Goal: Information Seeking & Learning: Check status

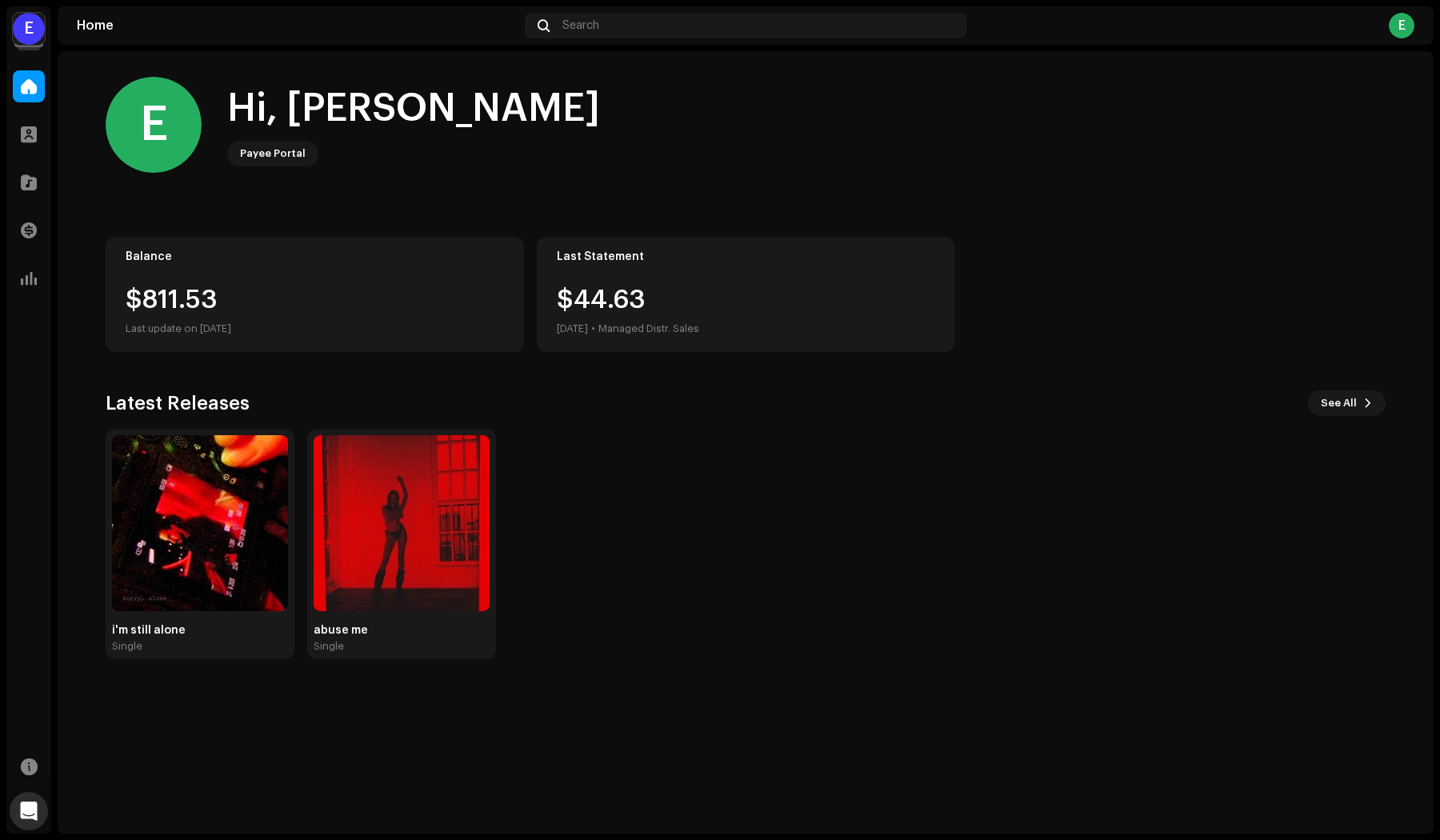
click at [562, 157] on div "E Hi, Evgeniy Payee Portal" at bounding box center [746, 124] width 1281 height 96
click at [1361, 409] on button "See All" at bounding box center [1347, 402] width 78 height 26
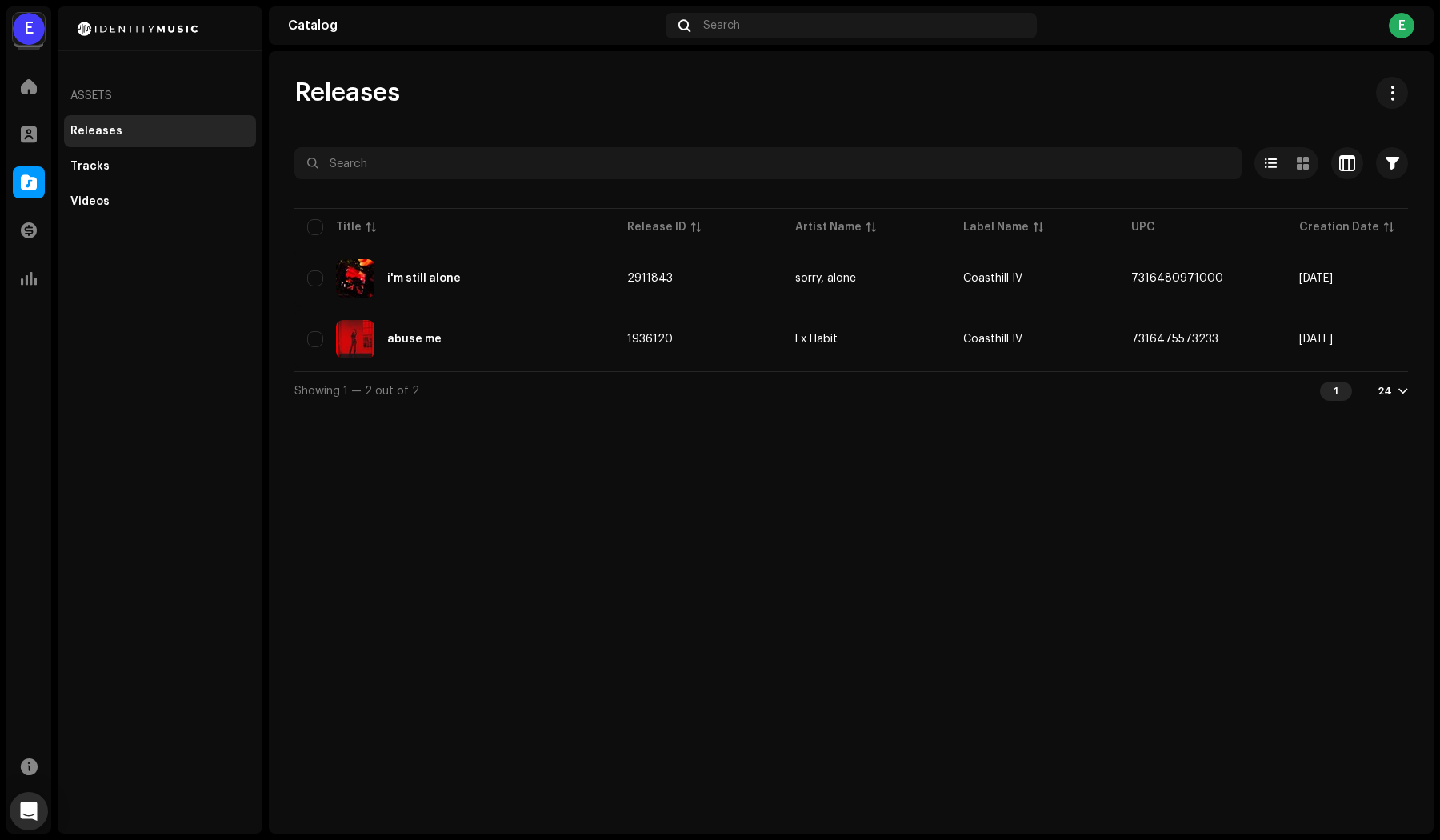
click at [19, 30] on div "E" at bounding box center [29, 29] width 32 height 32
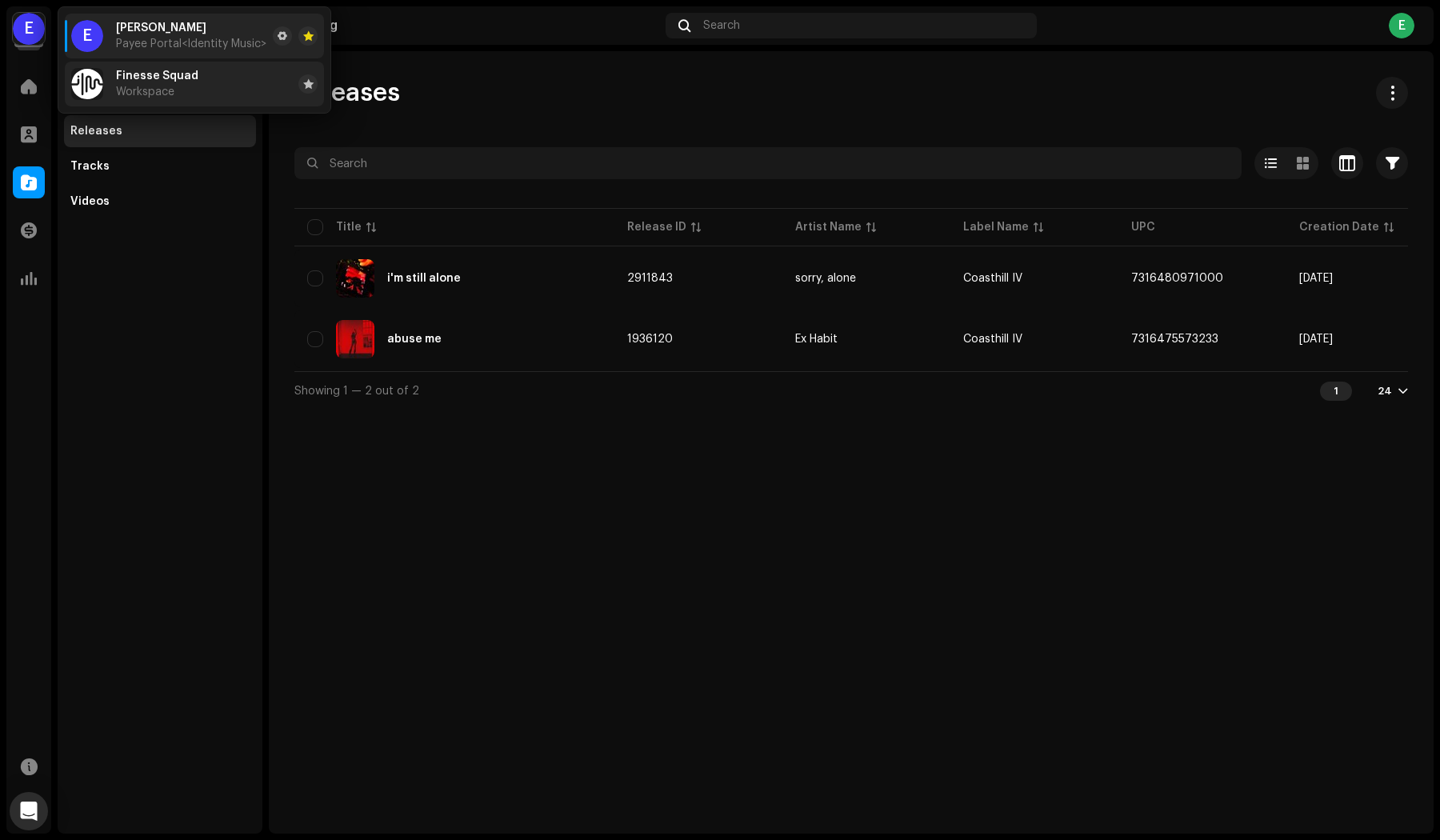
click at [132, 91] on span "Workspace" at bounding box center [145, 92] width 59 height 13
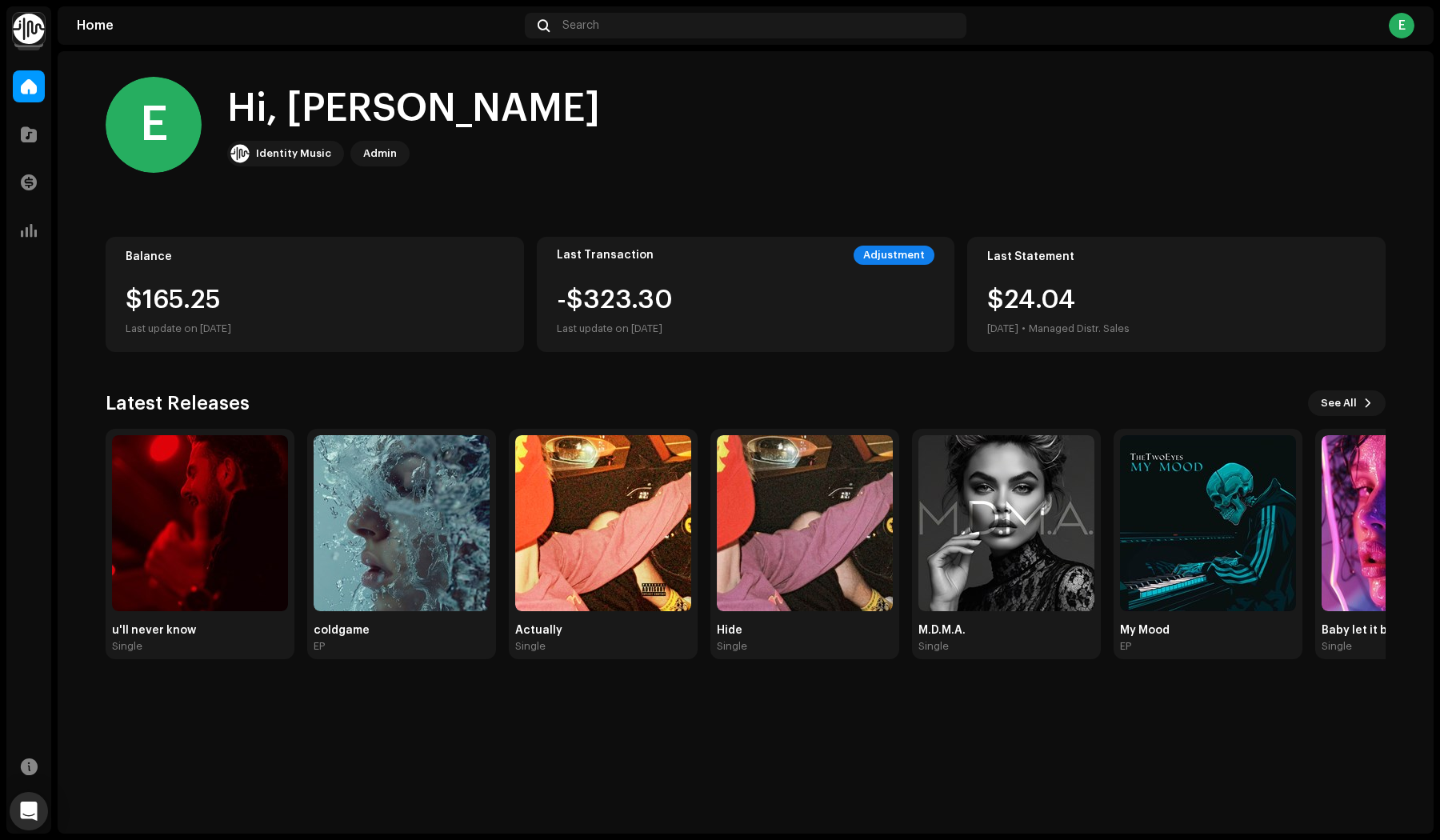
click at [275, 297] on div "$165.25" at bounding box center [315, 299] width 379 height 26
click at [198, 271] on div "Balance $165.25 Last update on [DATE]" at bounding box center [315, 295] width 419 height 116
click at [208, 296] on div "$165.25" at bounding box center [315, 299] width 379 height 26
click at [219, 327] on div "Last update on [DATE]" at bounding box center [315, 329] width 379 height 19
click at [180, 289] on div "$165.25" at bounding box center [315, 299] width 379 height 26
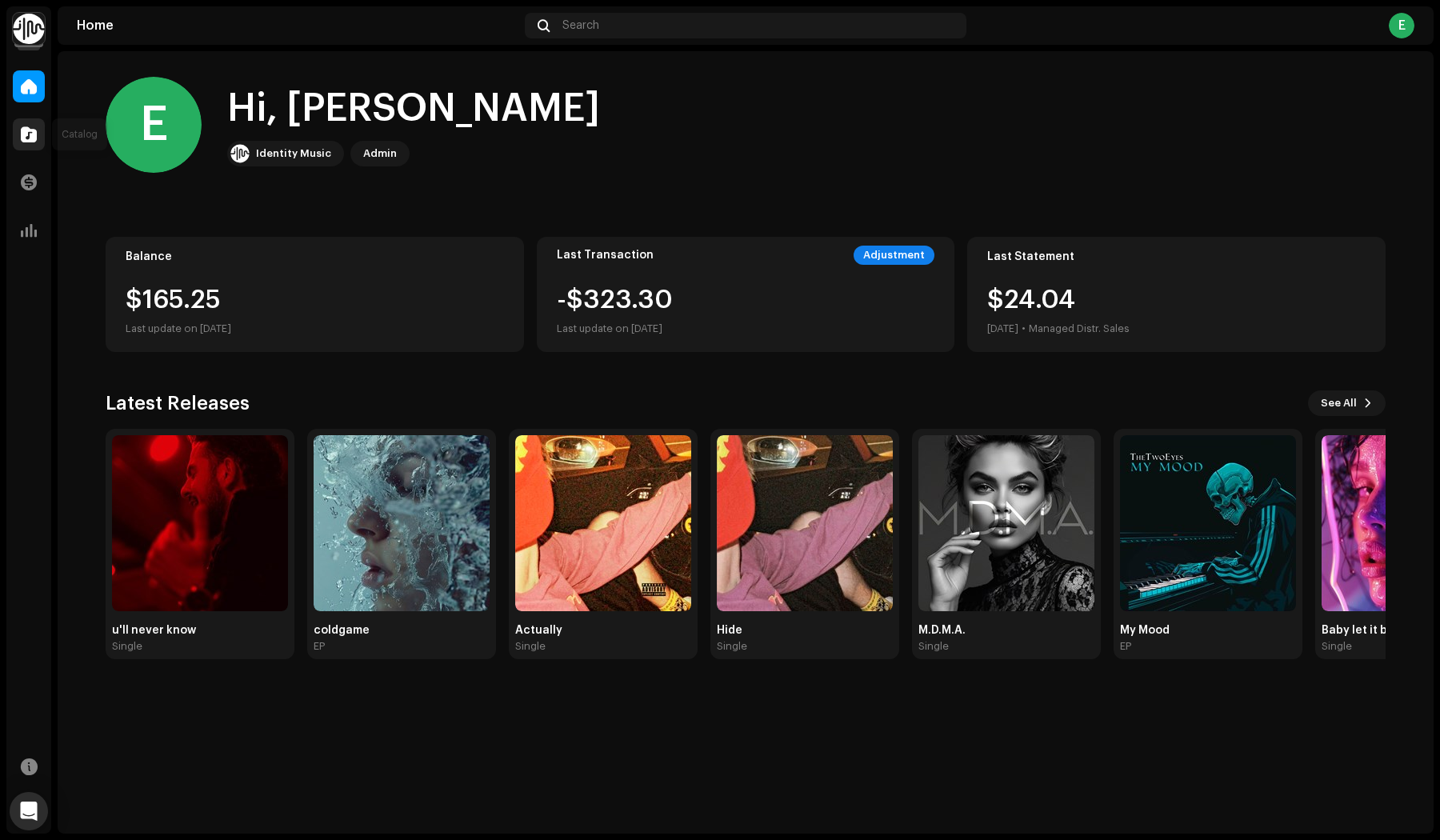
click at [39, 138] on div at bounding box center [29, 134] width 32 height 32
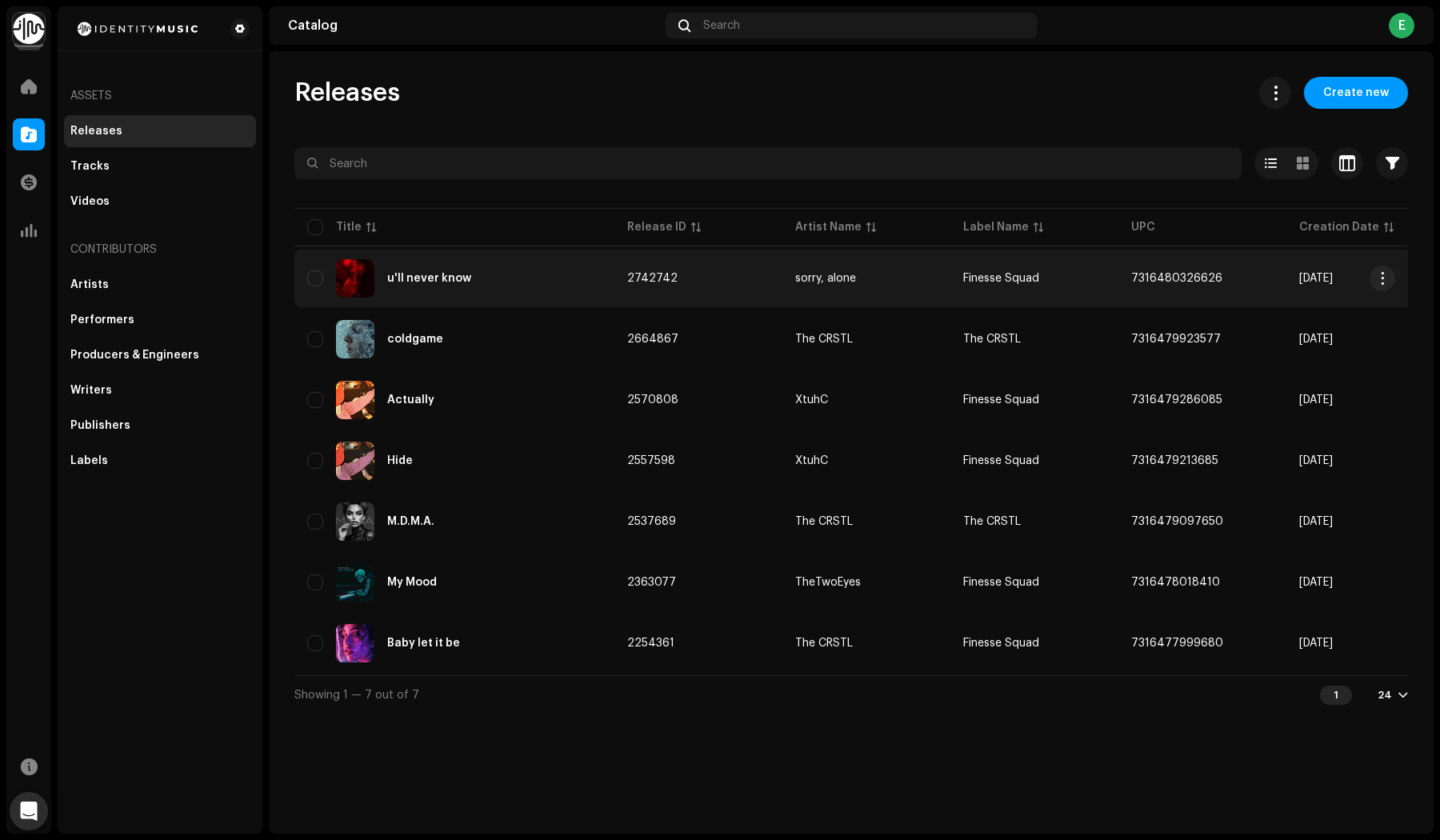
click at [466, 280] on div "u'll never know" at bounding box center [429, 278] width 84 height 11
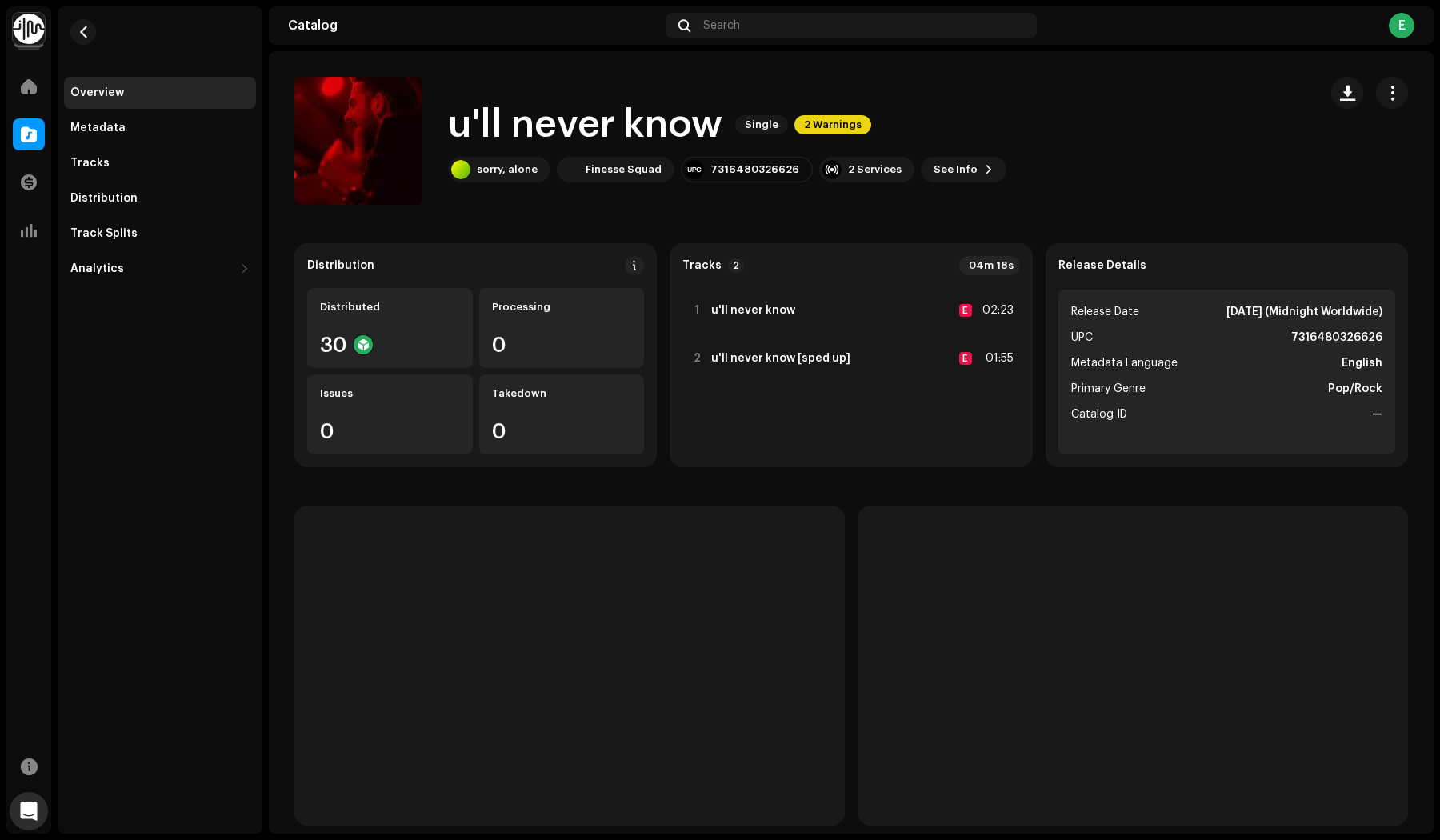
scroll to position [18, 0]
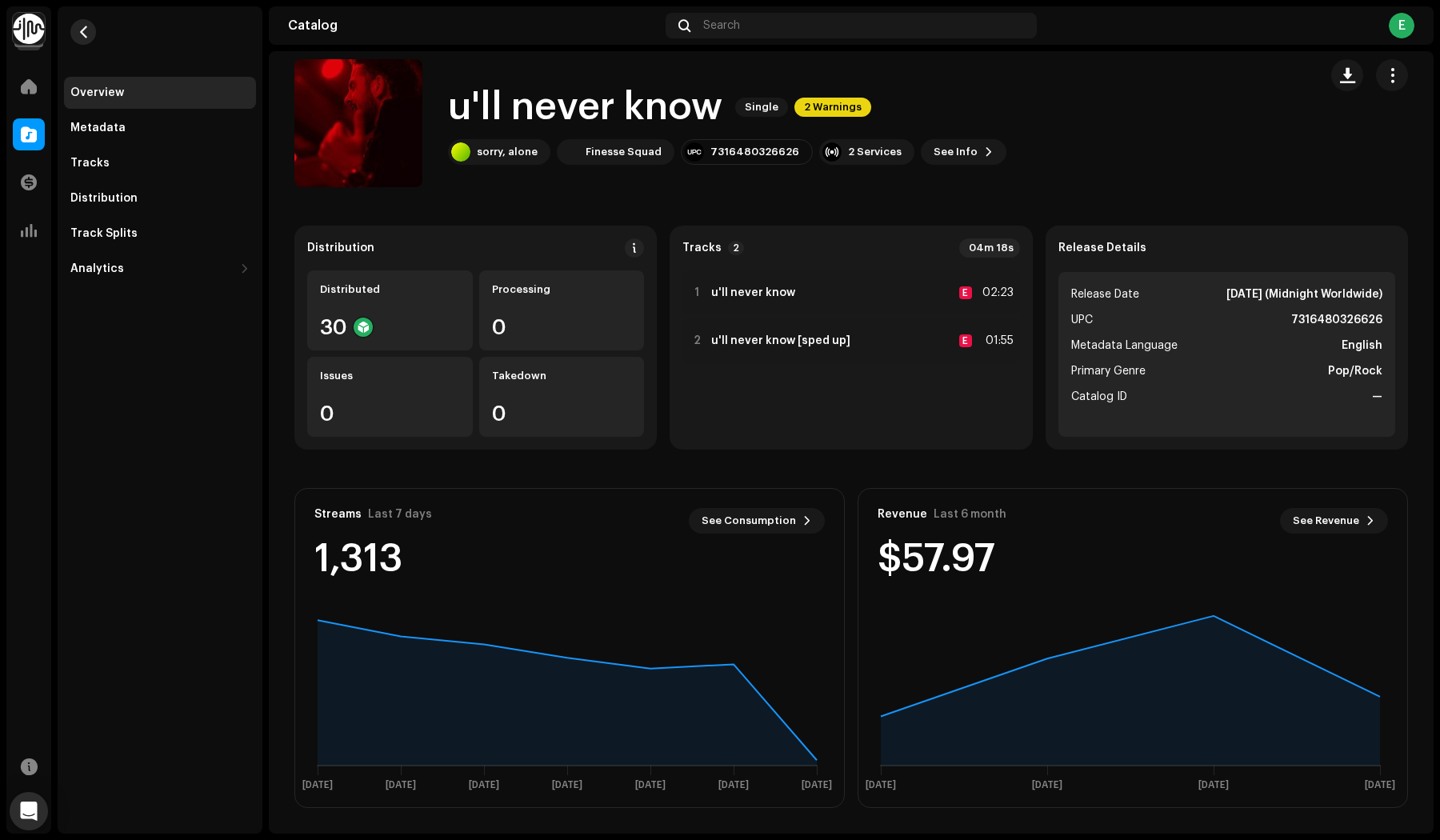
click at [87, 24] on button "button" at bounding box center [82, 31] width 26 height 26
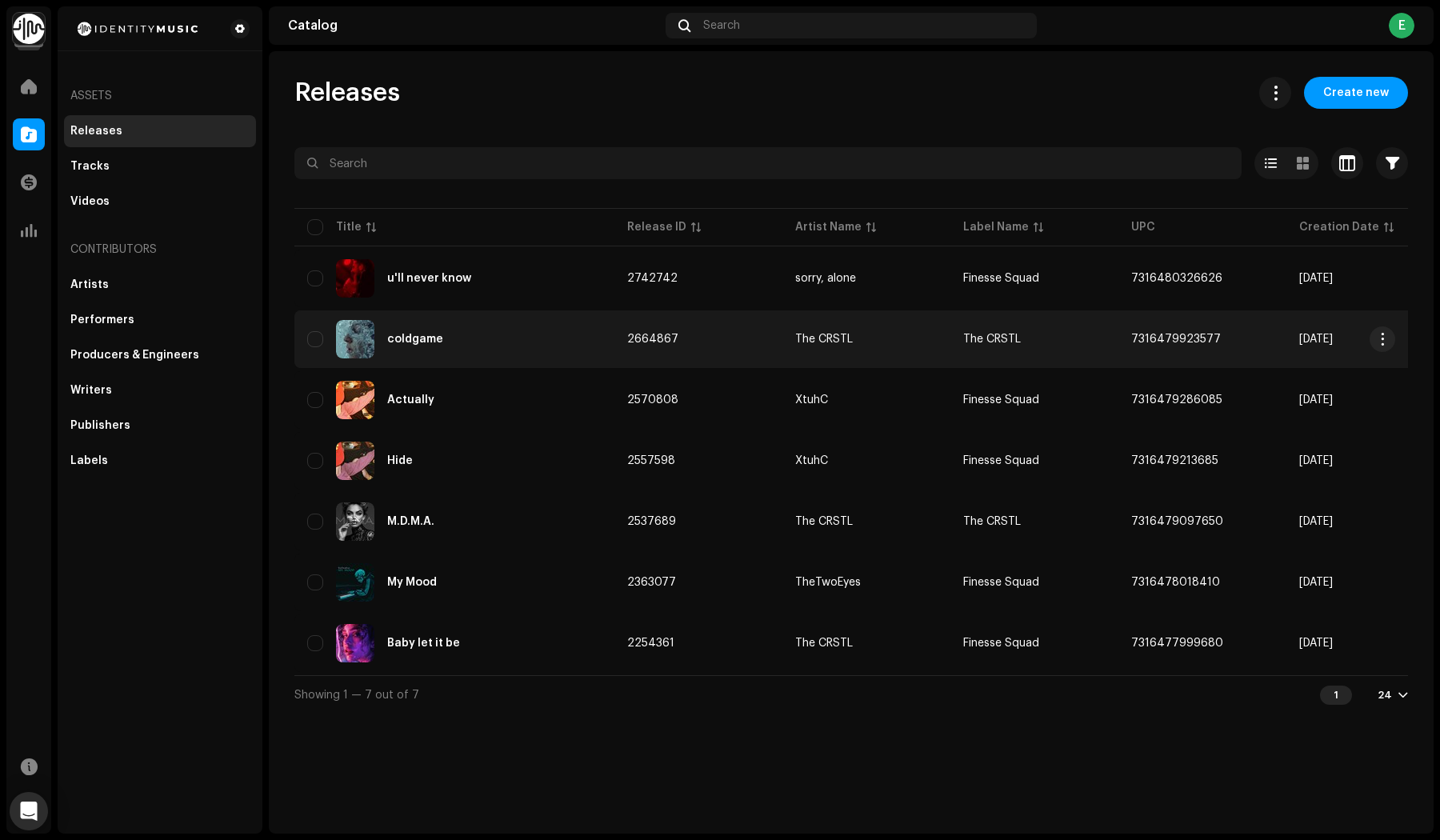
click at [452, 349] on div "coldgame" at bounding box center [454, 339] width 295 height 39
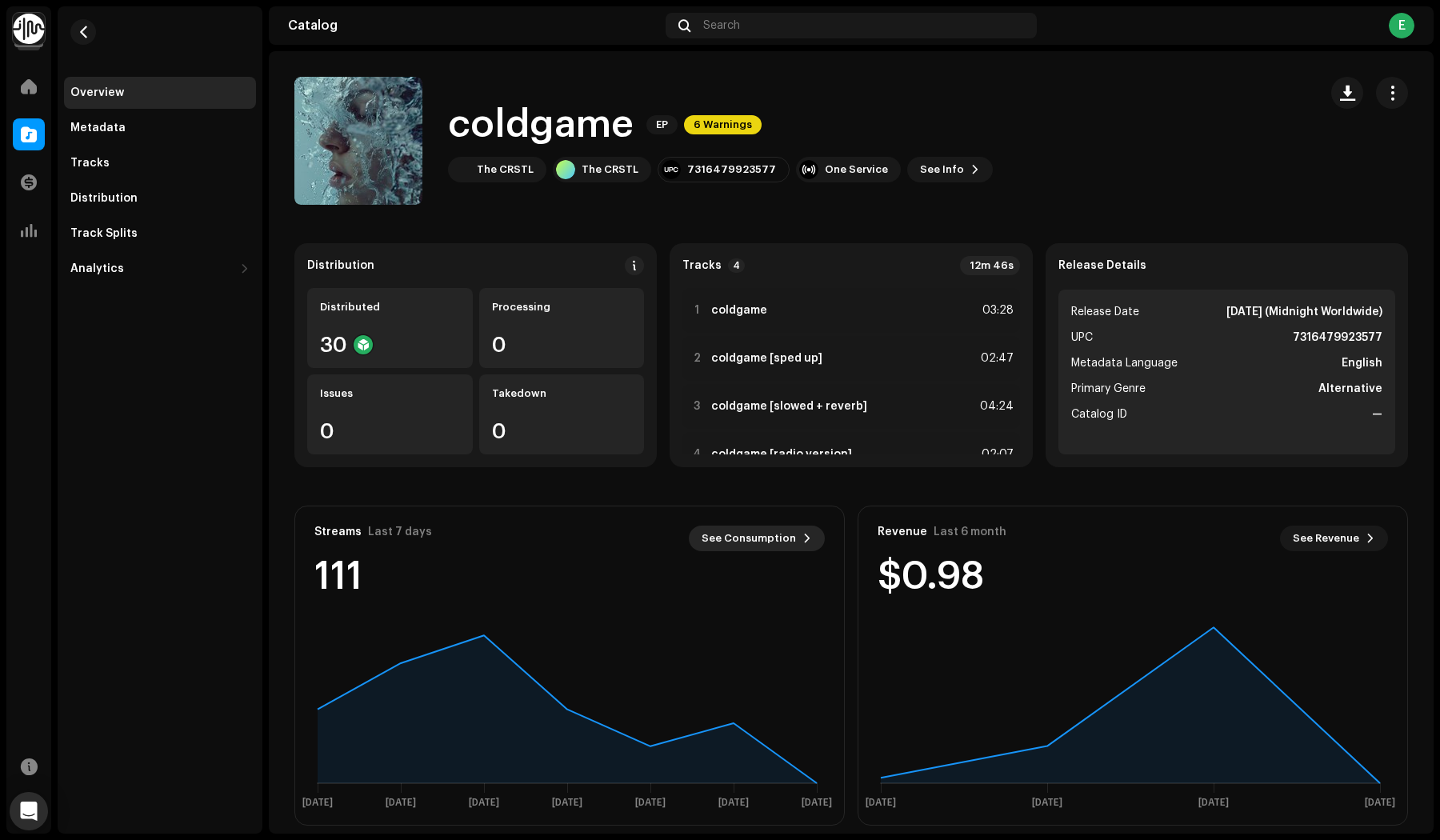
click at [781, 542] on span "See Consumption" at bounding box center [749, 539] width 95 height 32
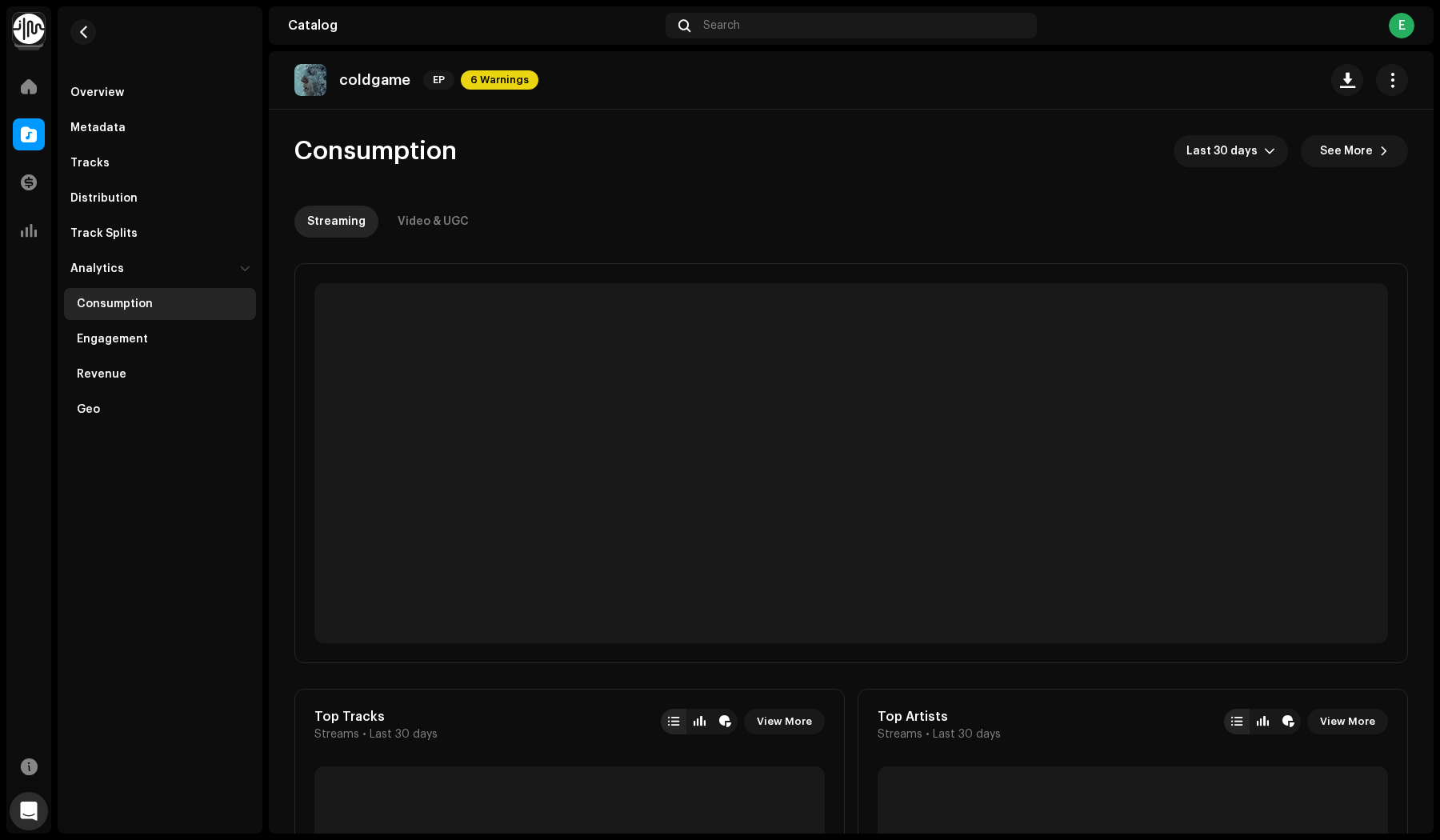
click at [595, 148] on div "Consumption Last 30 days See More" at bounding box center [852, 152] width 1114 height 32
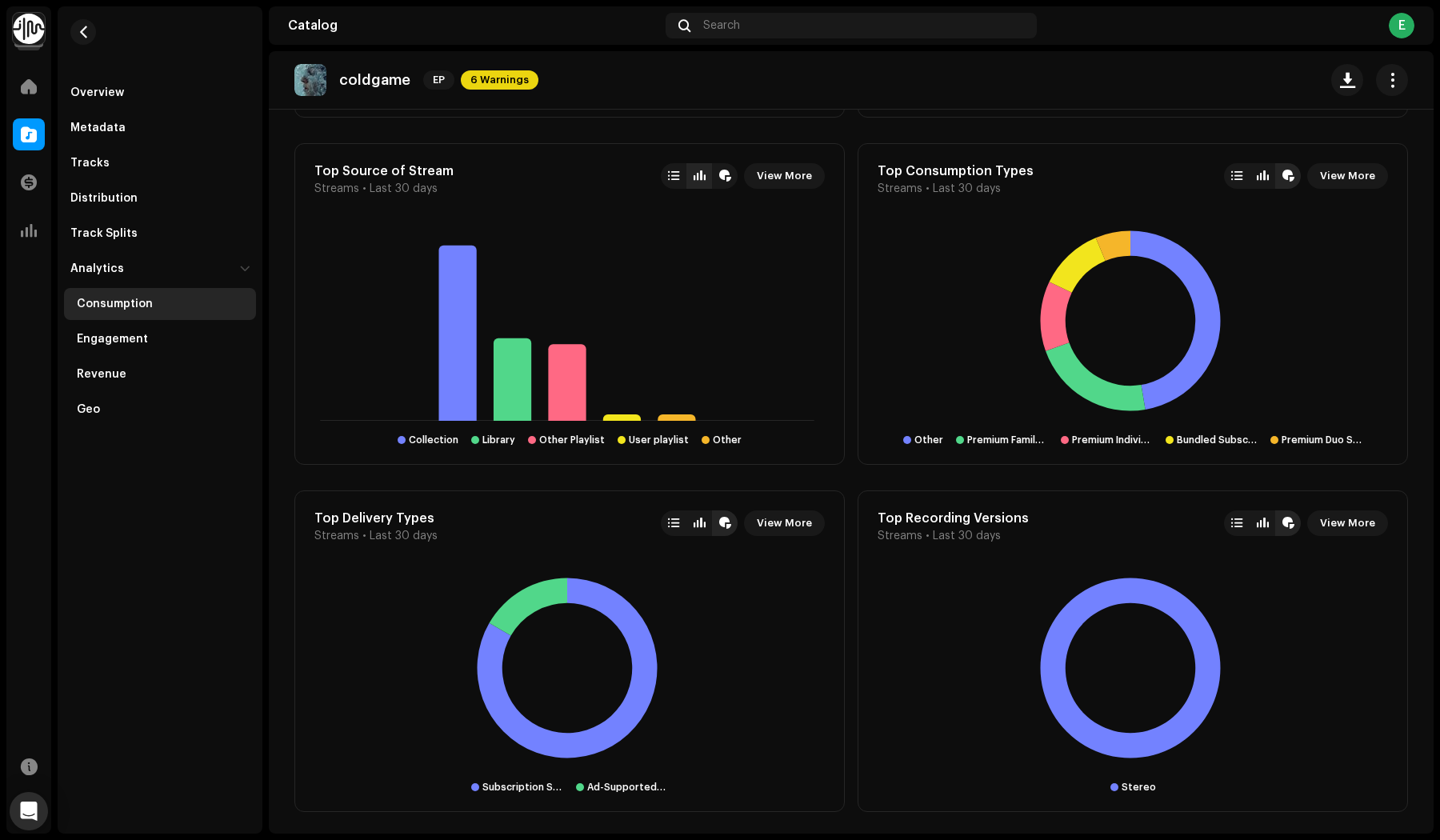
scroll to position [1591, 0]
